Goal: Task Accomplishment & Management: Manage account settings

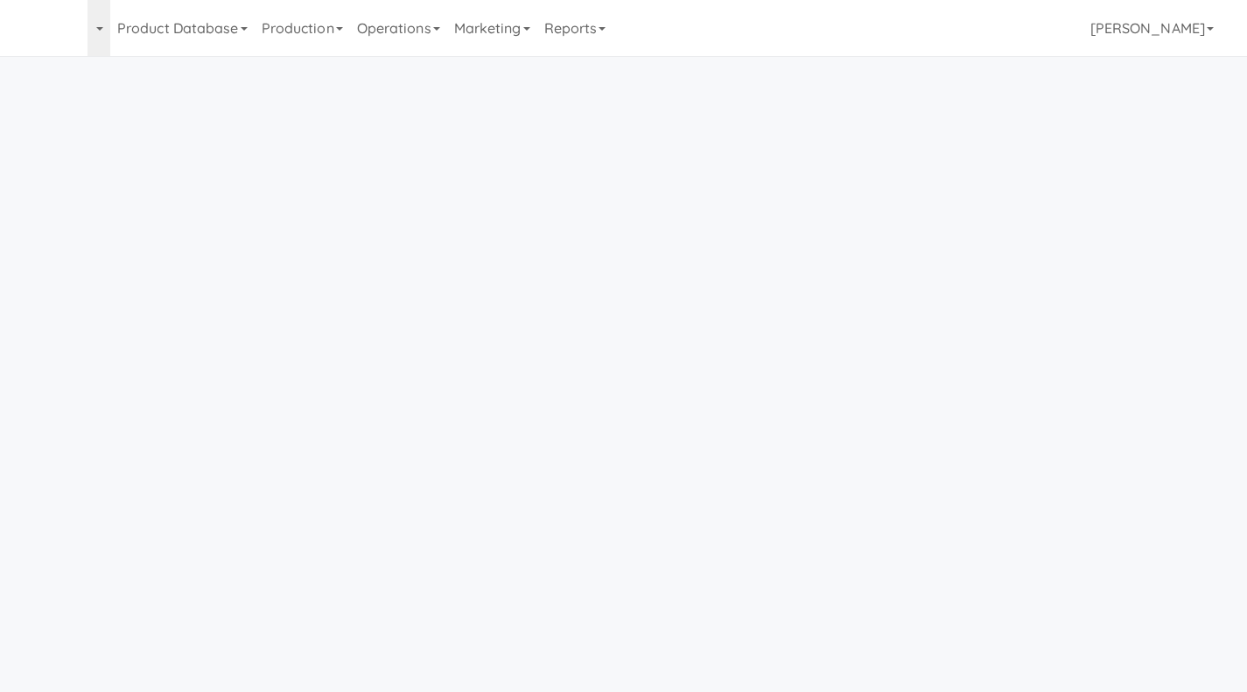
click at [418, 34] on link "Operations" at bounding box center [398, 28] width 97 height 56
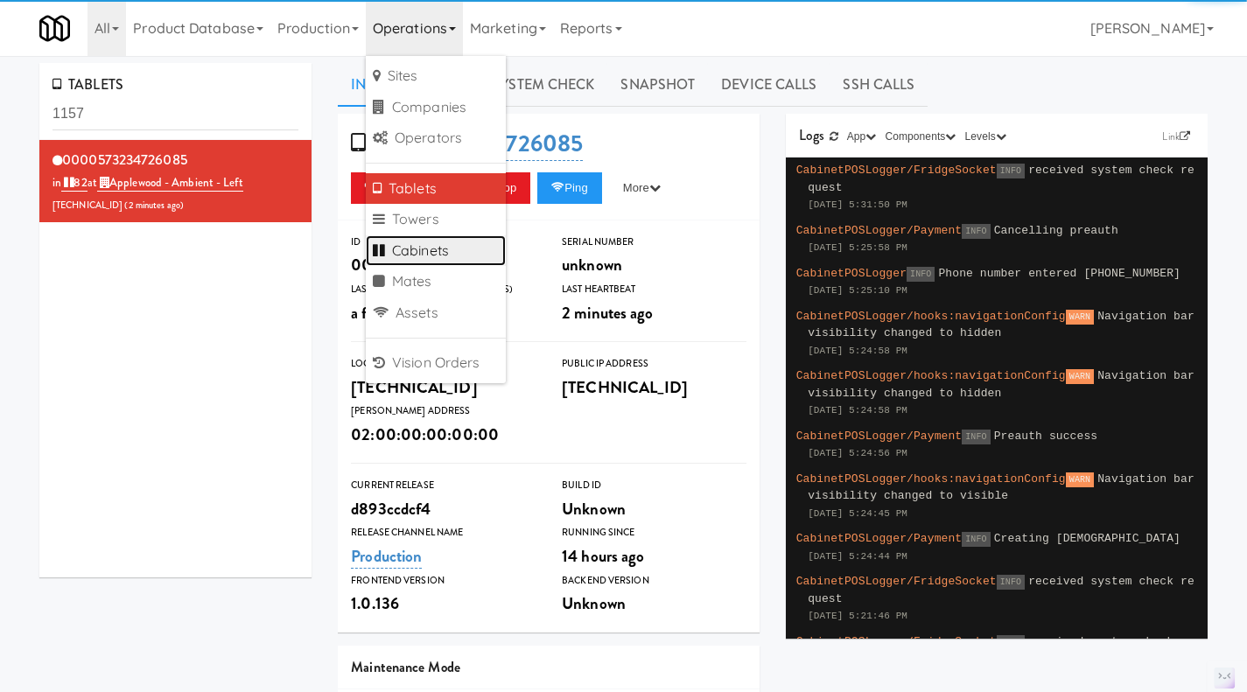
click at [451, 251] on link "Cabinets" at bounding box center [436, 251] width 140 height 32
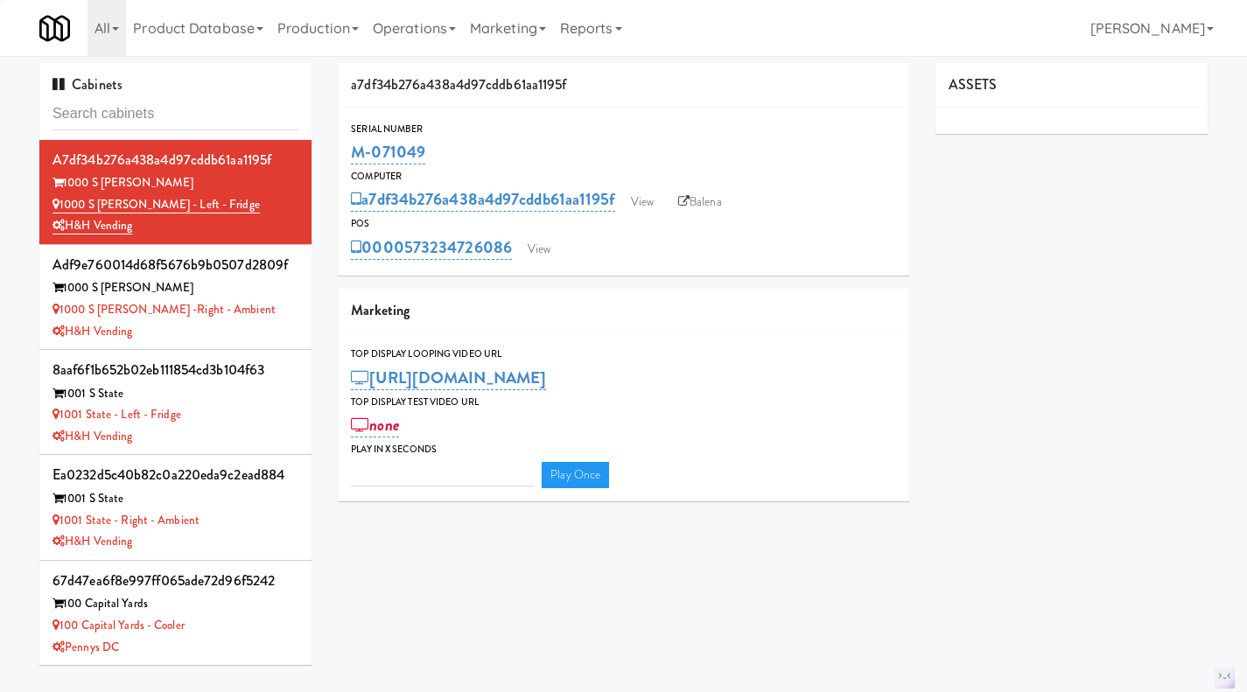
type input "M-152454"
type input "3"
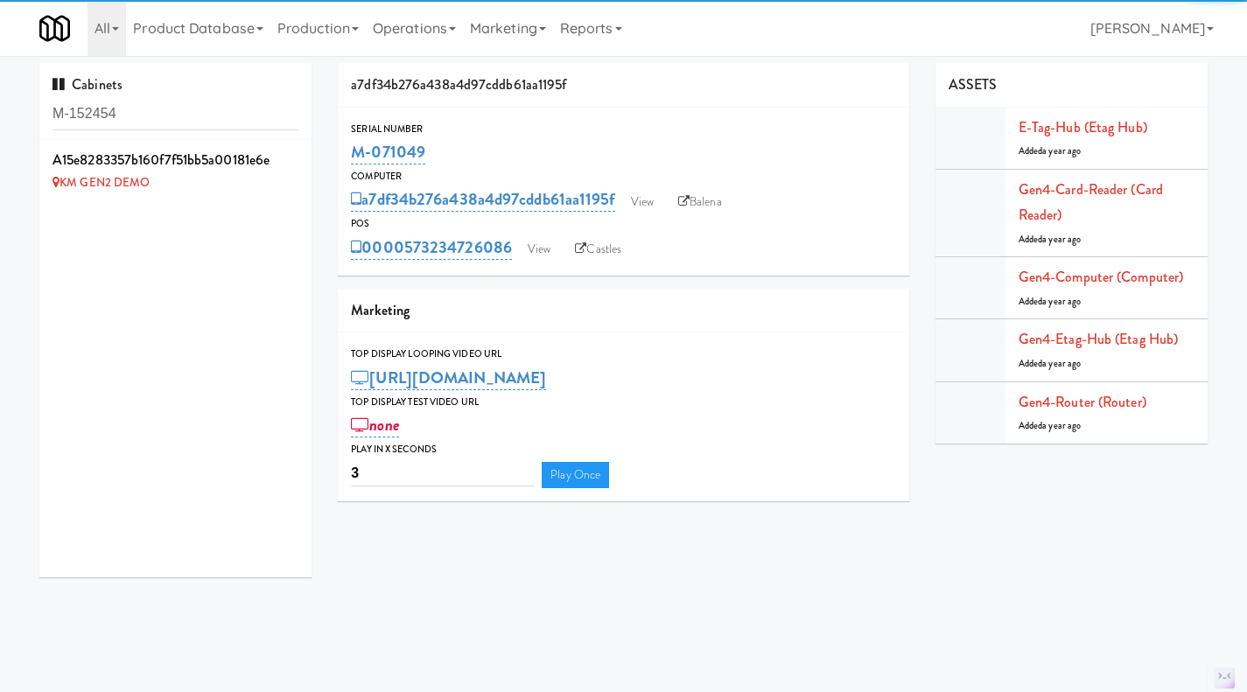
type input "M-152454"
click at [220, 212] on div "a15e8283357b160f7f51bb5a00181e6e KM GEN2 DEMO" at bounding box center [175, 359] width 272 height 438
click at [233, 185] on div "KM GEN2 DEMO" at bounding box center [176, 183] width 246 height 22
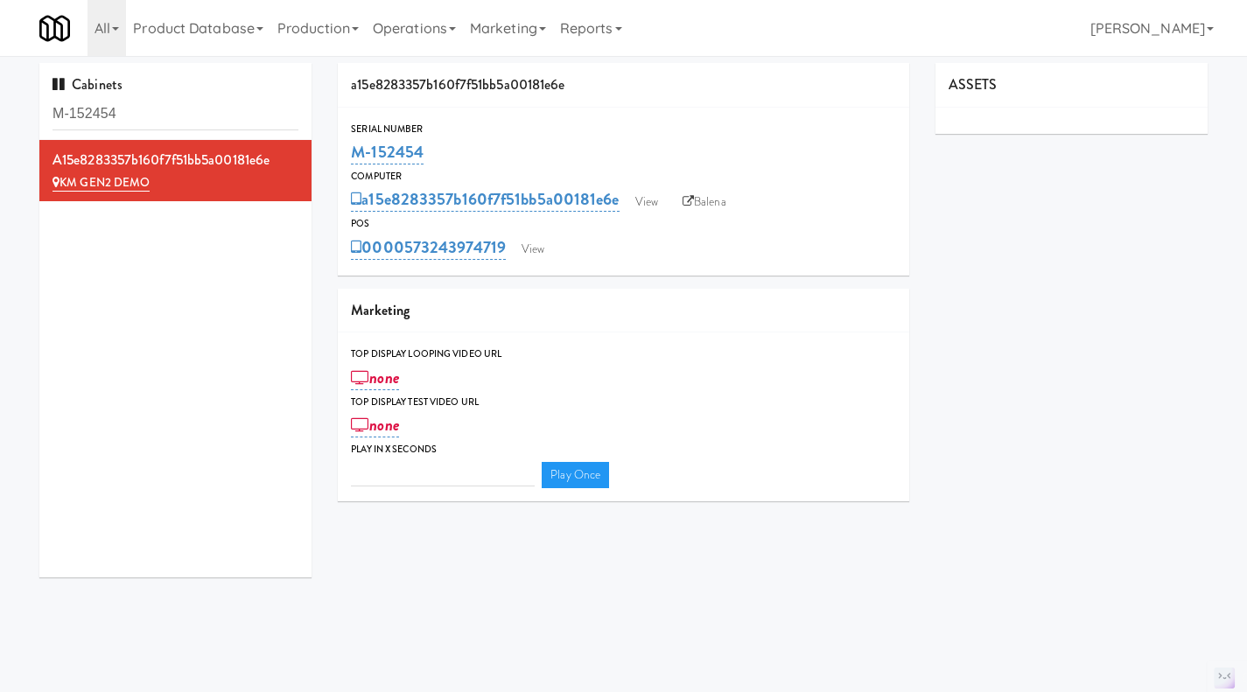
type input "3"
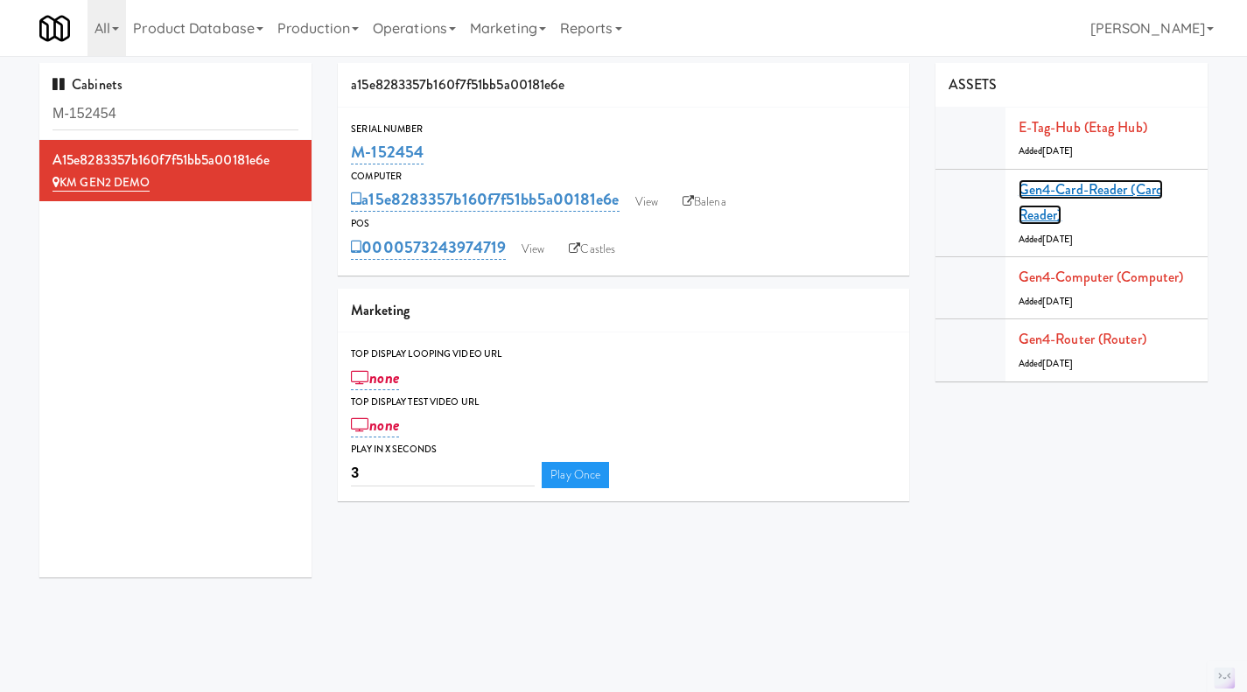
click at [1085, 187] on link "Gen4-card-reader (Card Reader)" at bounding box center [1091, 202] width 144 height 46
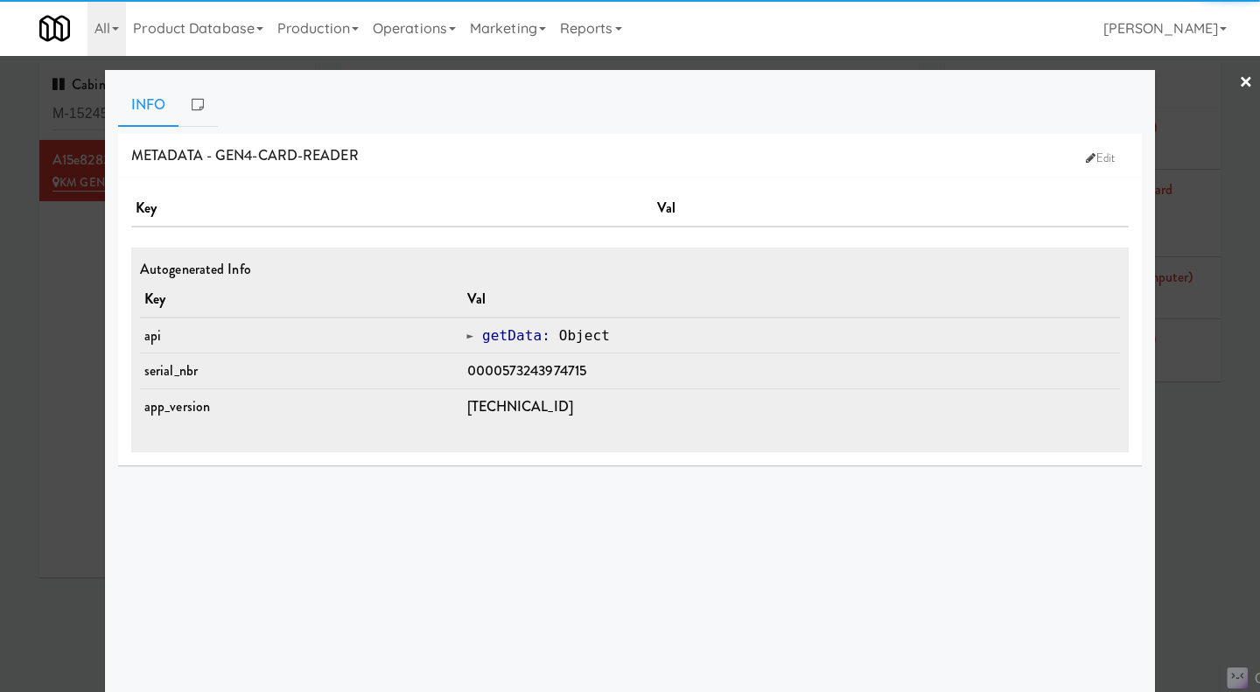
click at [1186, 487] on div at bounding box center [630, 346] width 1260 height 692
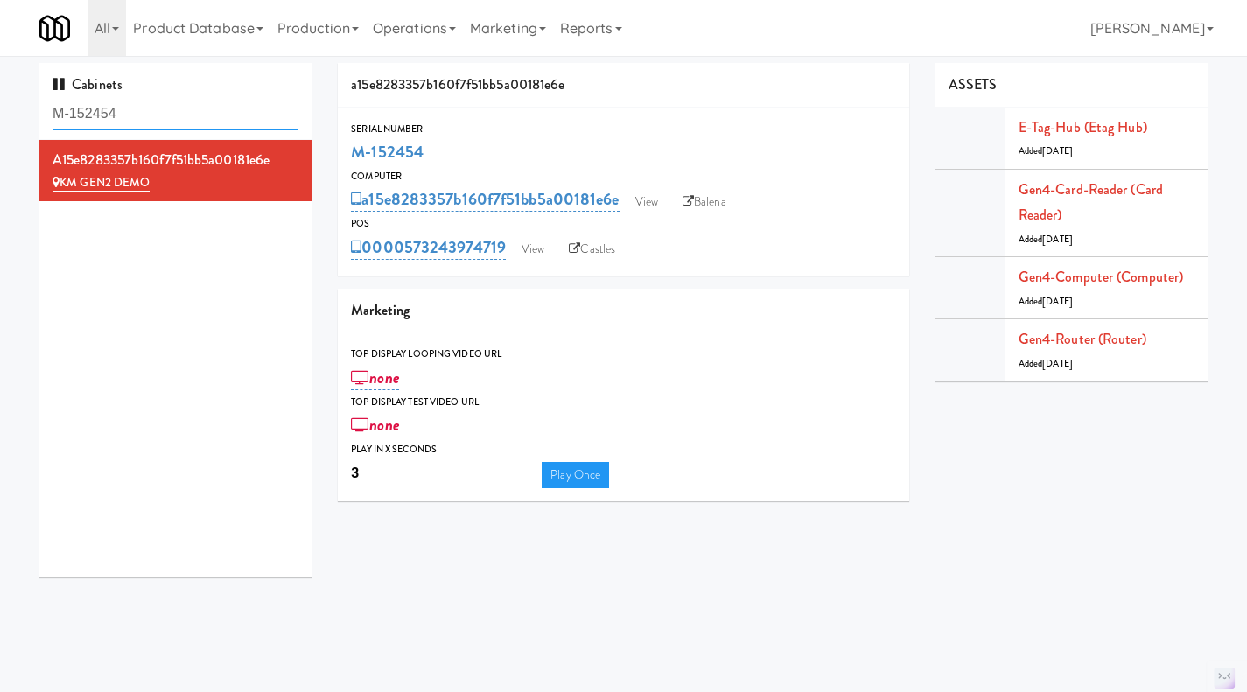
click at [159, 117] on input "M-152454" at bounding box center [176, 114] width 246 height 32
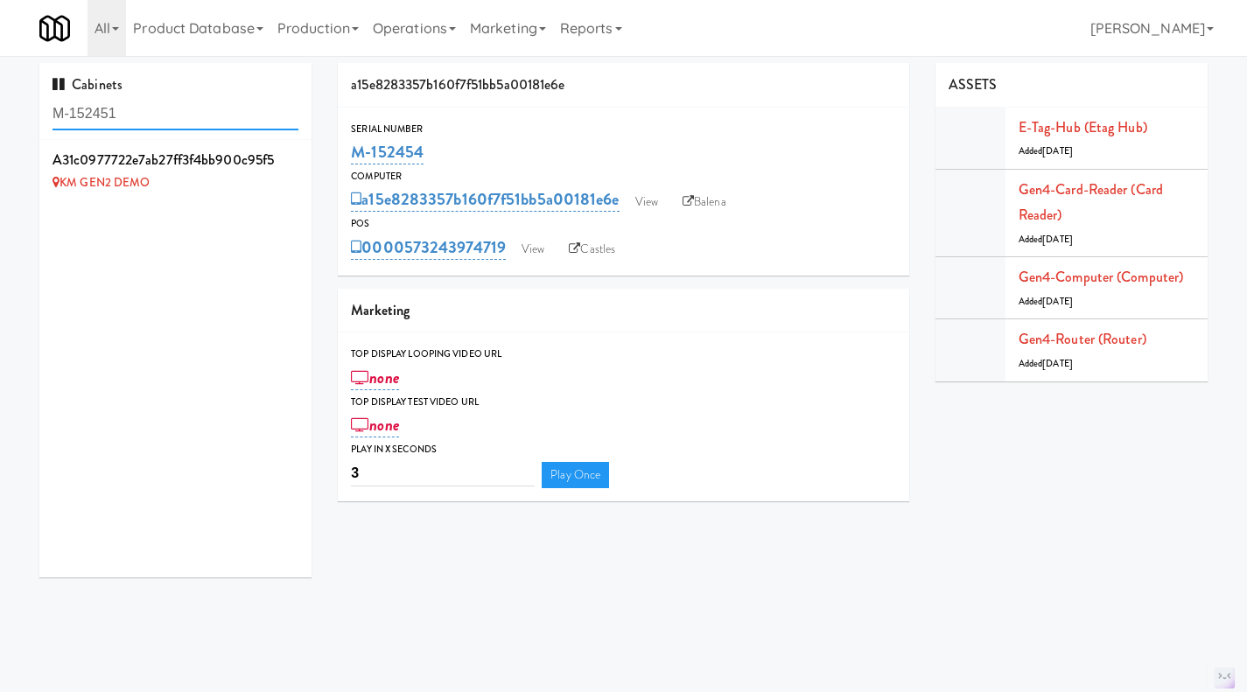
type input "M-152451"
click at [255, 189] on div "KM GEN2 DEMO" at bounding box center [176, 183] width 246 height 22
